Goal: Information Seeking & Learning: Learn about a topic

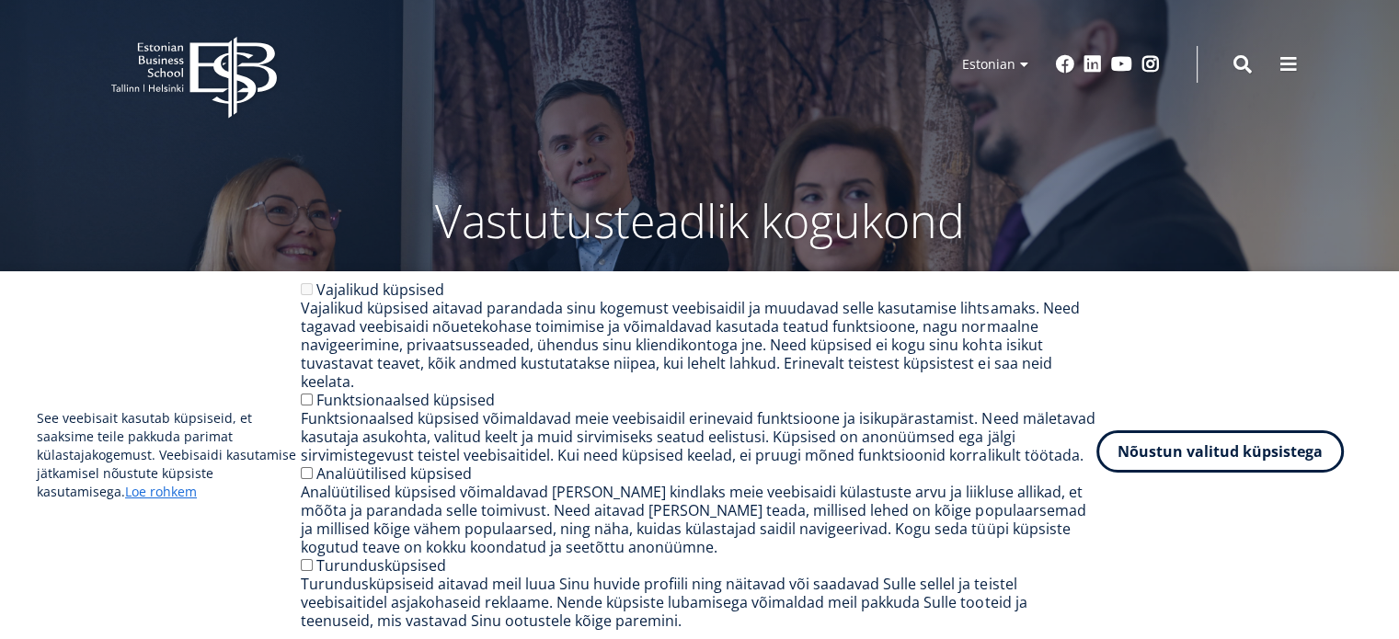
click at [1272, 463] on button "Nõustun valitud küpsistega" at bounding box center [1219, 451] width 247 height 42
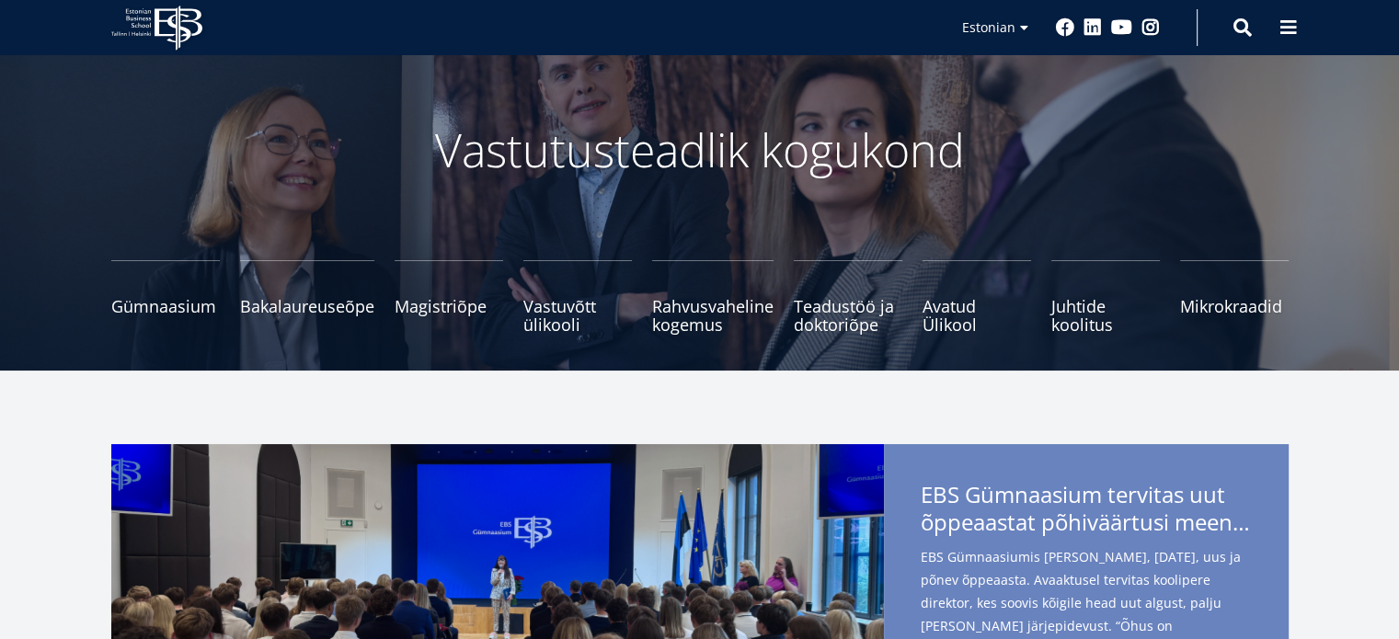
scroll to position [92, 0]
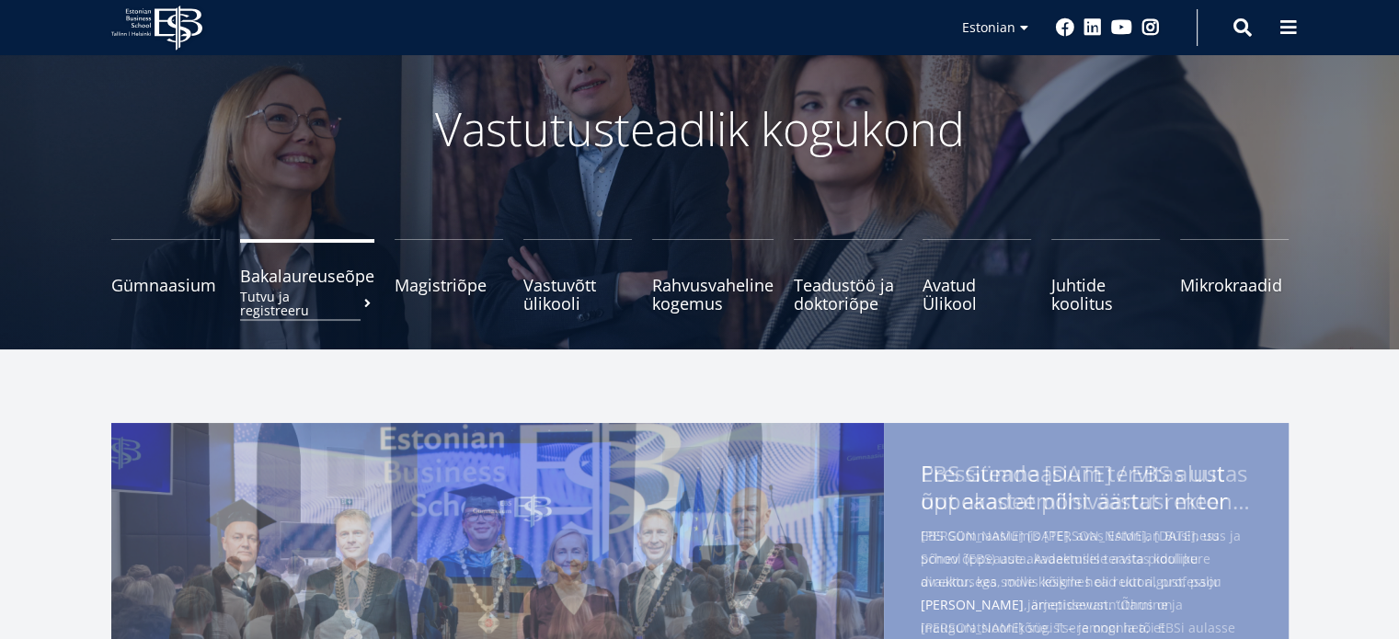
click at [337, 285] on span "Bakalaureuseõpe Tutvu ja registreeru" at bounding box center [307, 276] width 134 height 18
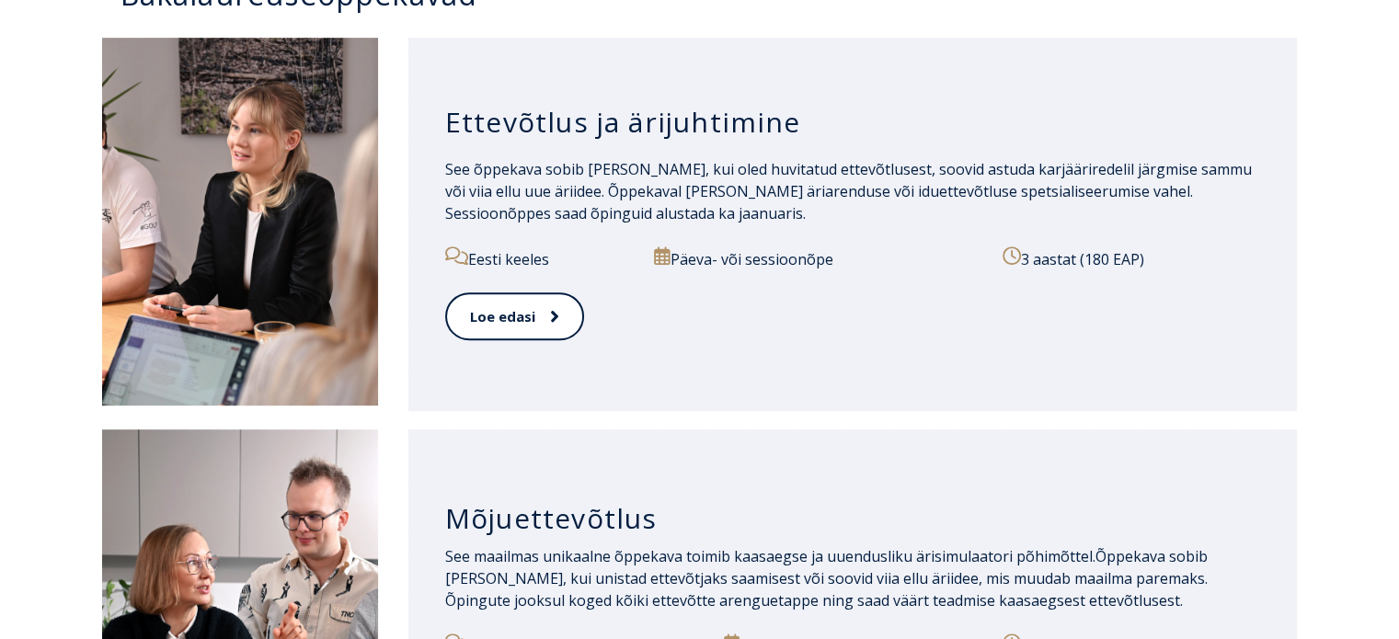
scroll to position [1011, 0]
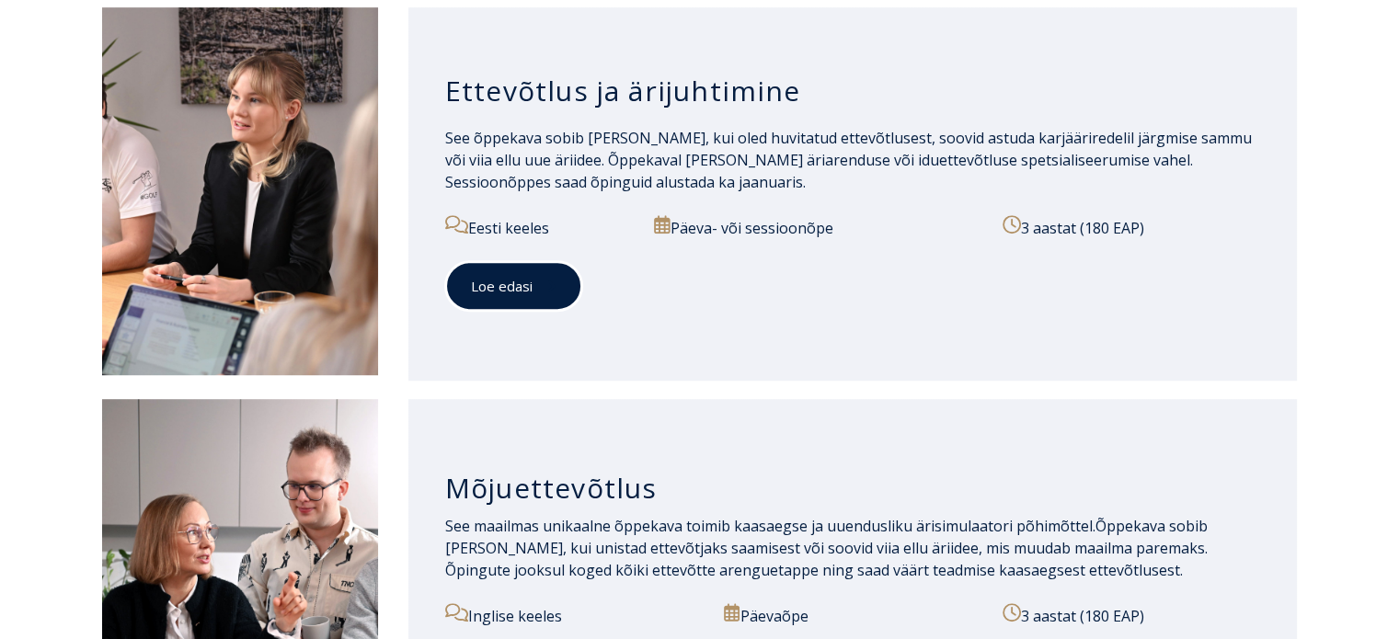
click at [542, 275] on link "Loe edasi" at bounding box center [513, 286] width 137 height 51
